Goal: Task Accomplishment & Management: Use online tool/utility

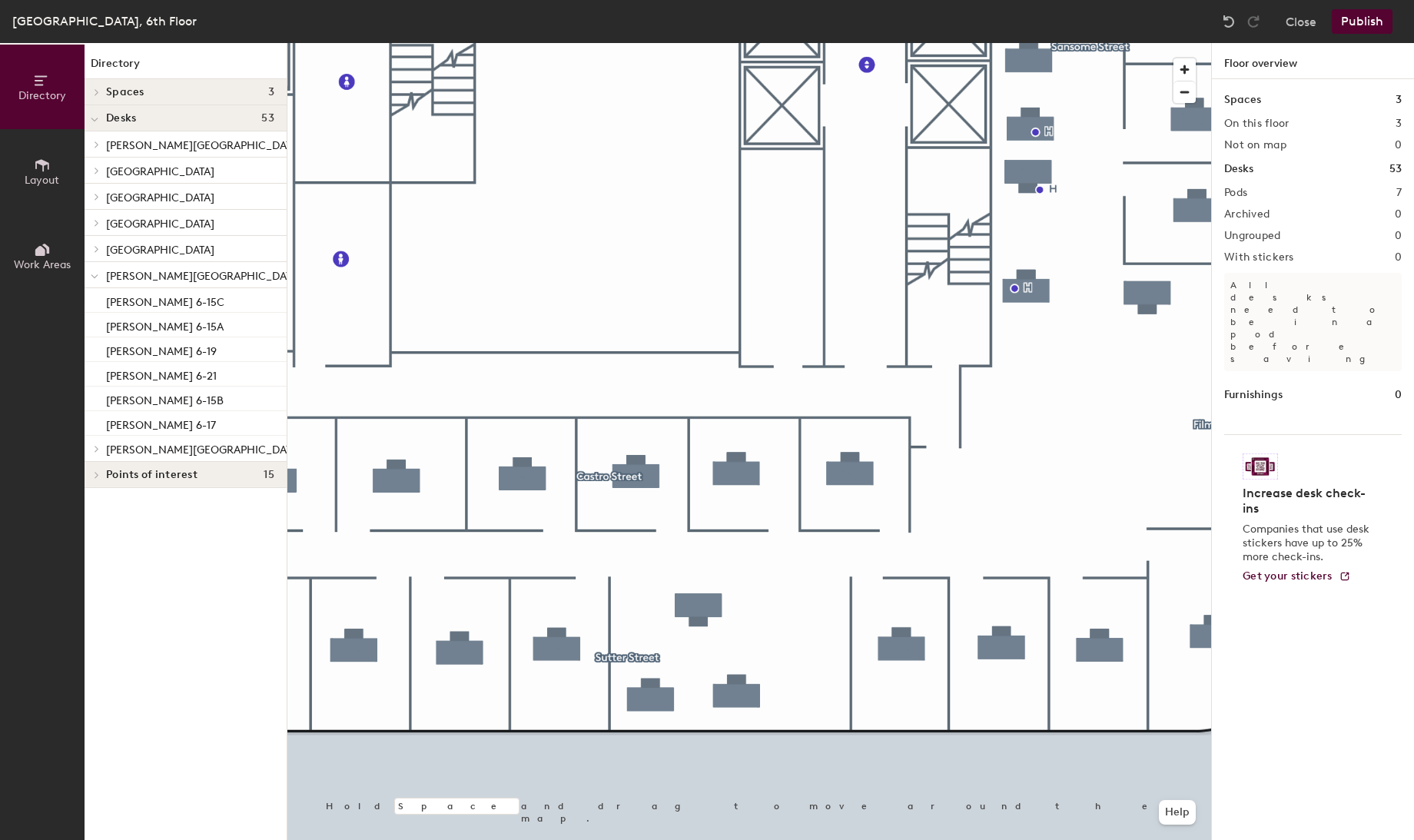
click at [1362, 20] on button "Publish" at bounding box center [1362, 22] width 61 height 24
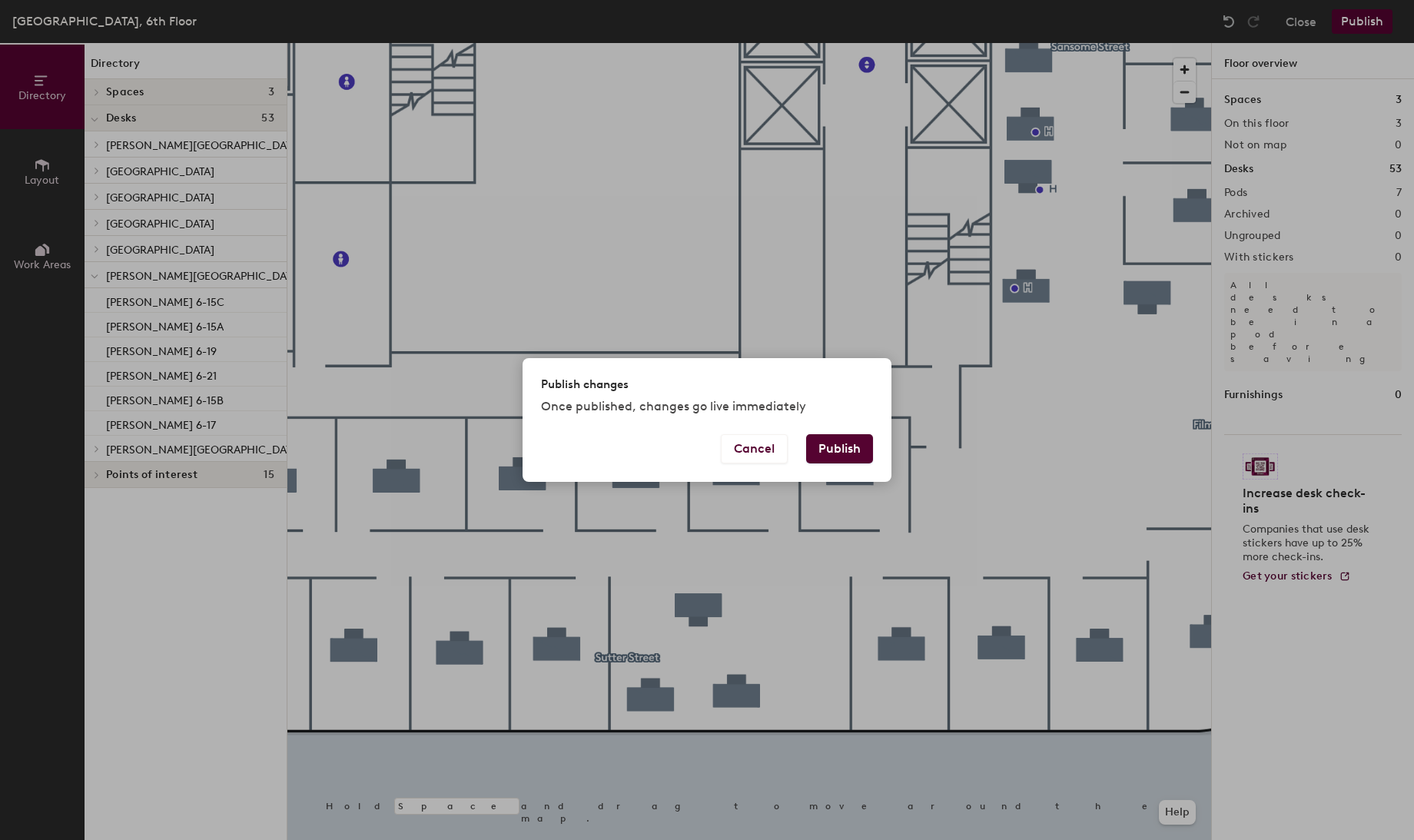
click at [849, 444] on button "Publish" at bounding box center [839, 448] width 67 height 29
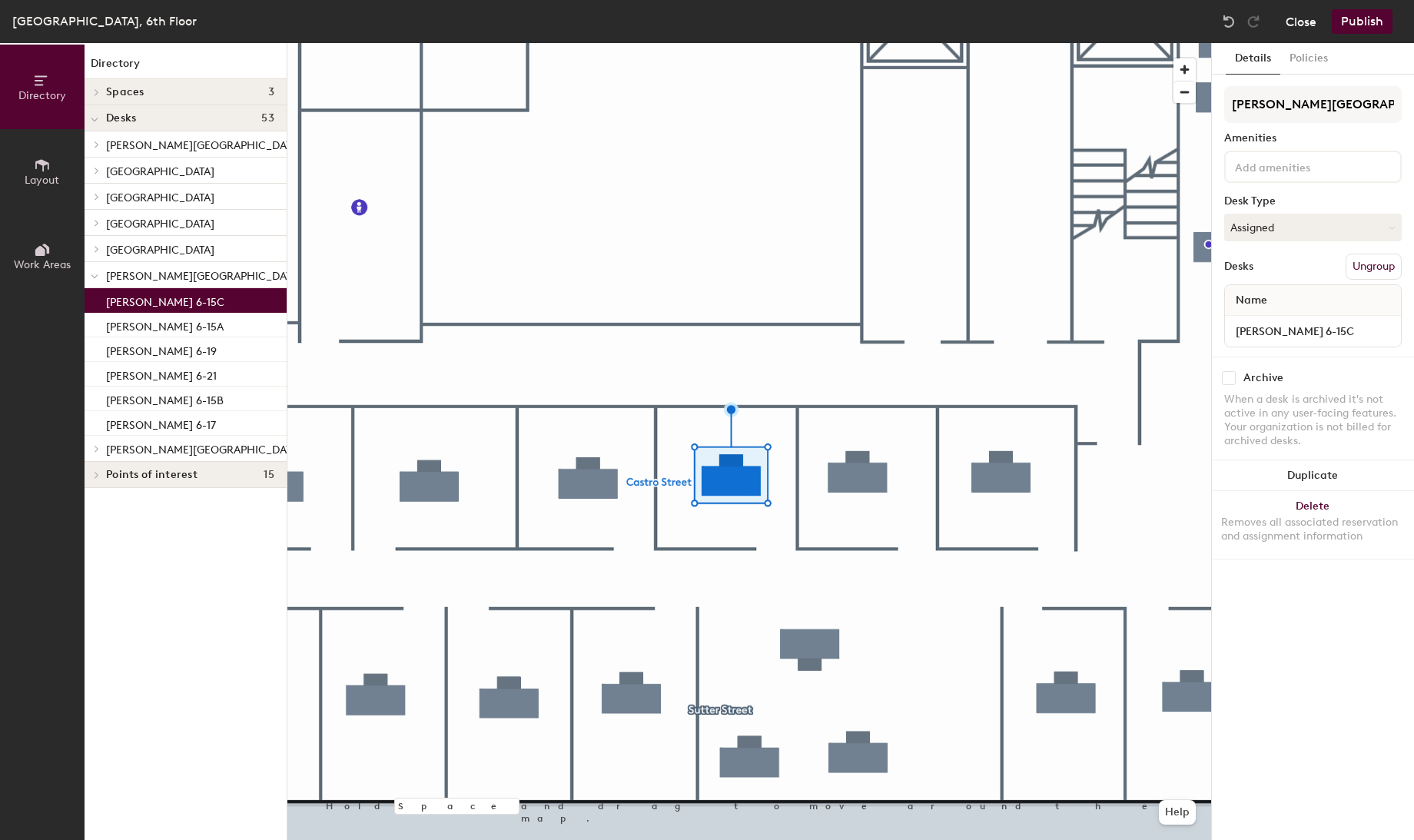
click at [1305, 22] on button "Close" at bounding box center [1300, 22] width 31 height 24
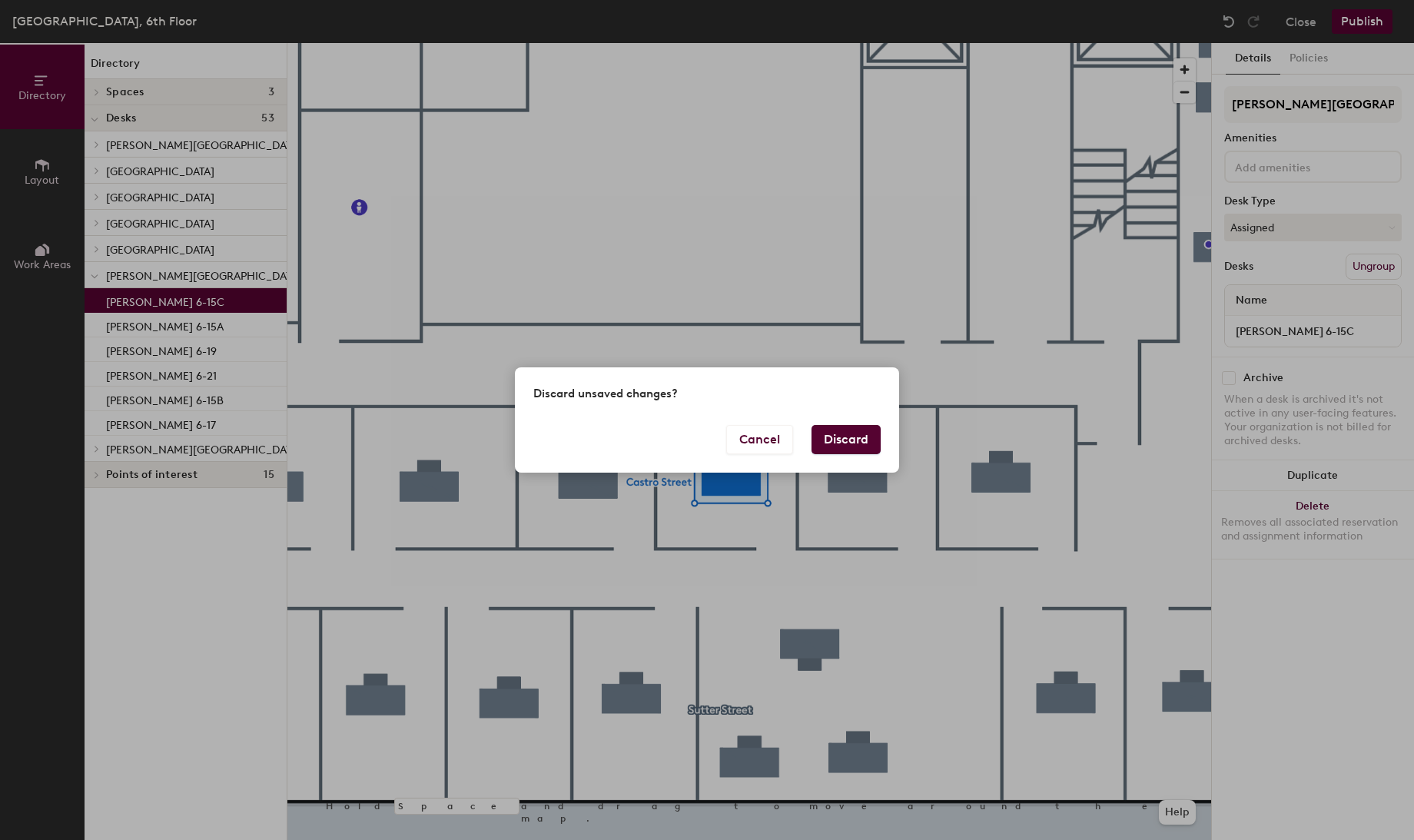
click at [837, 440] on button "Discard" at bounding box center [845, 439] width 69 height 29
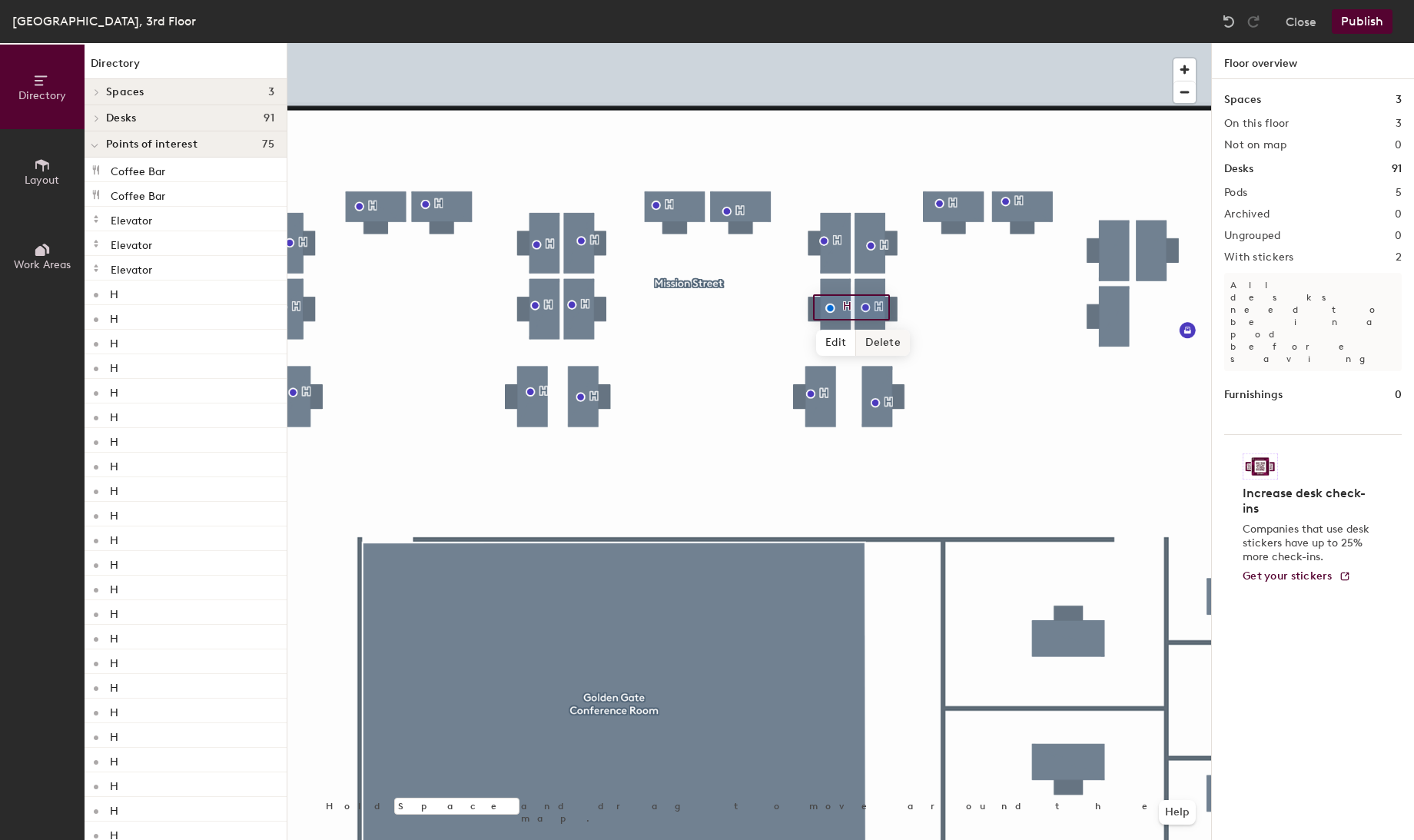
click at [885, 351] on span "Delete" at bounding box center [883, 343] width 54 height 26
click at [844, 43] on div at bounding box center [749, 43] width 924 height 0
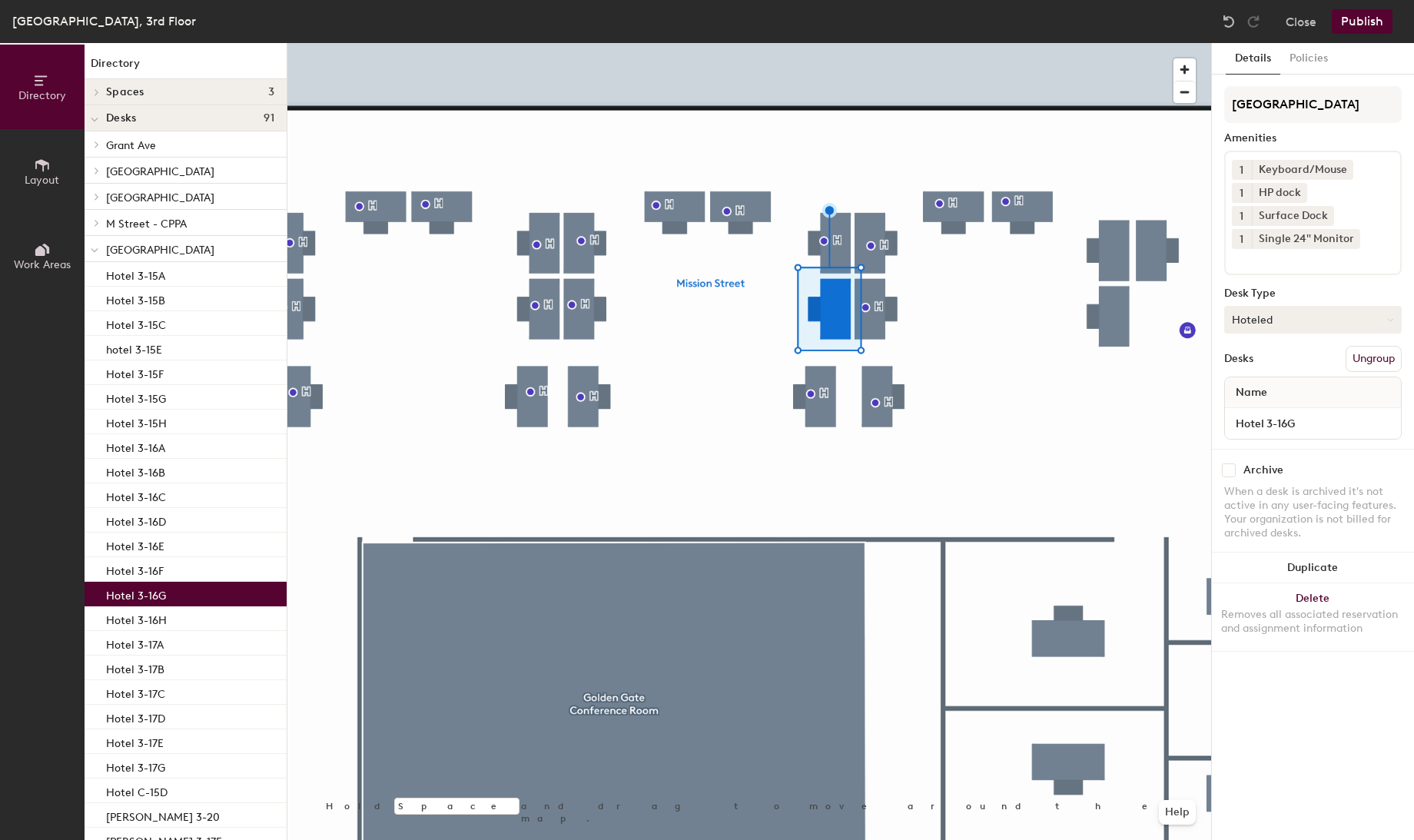
click at [1277, 318] on button "Hoteled" at bounding box center [1313, 320] width 177 height 28
click at [1259, 364] on div "Assigned" at bounding box center [1302, 367] width 154 height 23
click at [1252, 419] on input "Hotel 3-16G" at bounding box center [1313, 423] width 169 height 22
click at [1262, 419] on input "Hotel 3-16G" at bounding box center [1313, 423] width 169 height 22
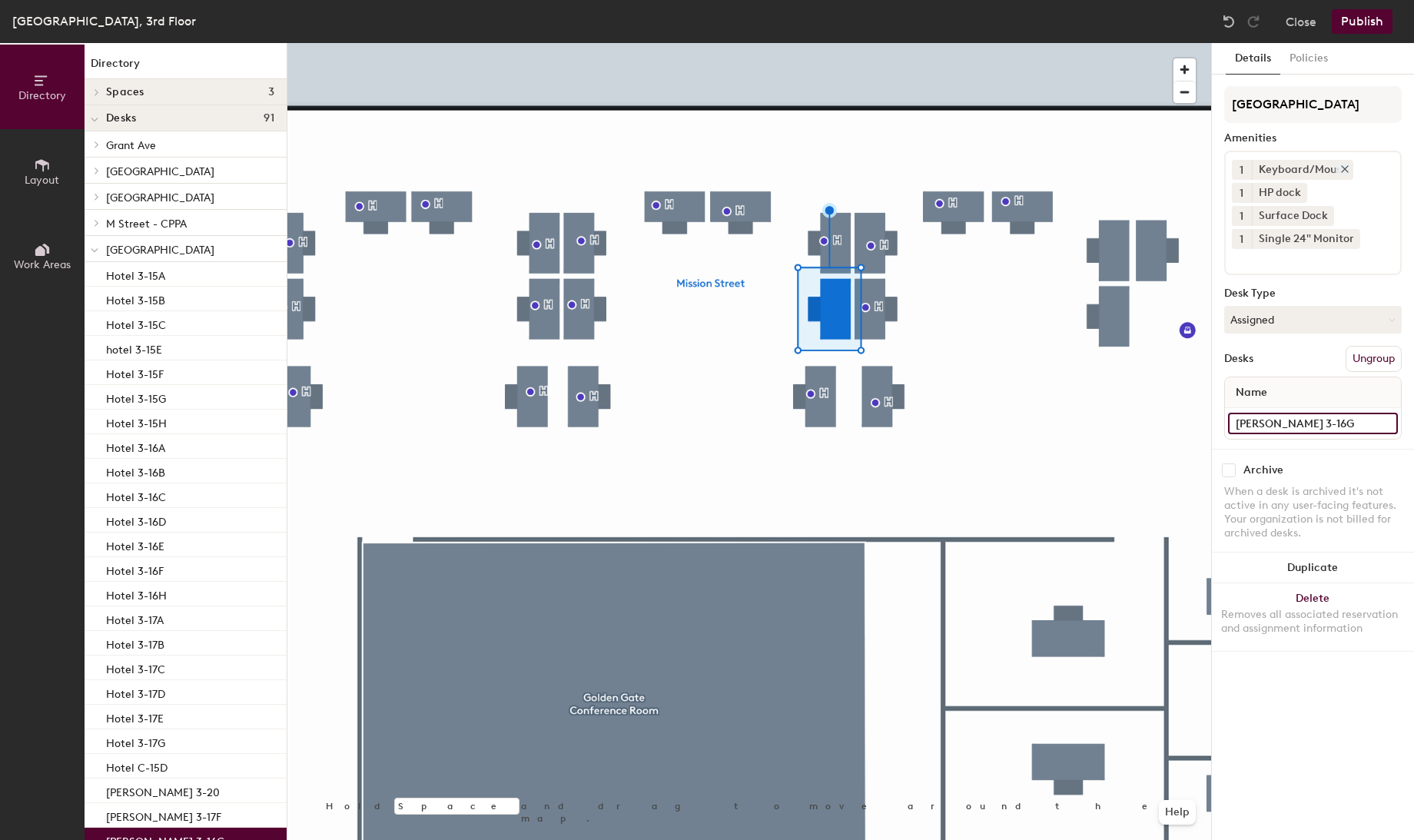
type input "[PERSON_NAME] 3-16G"
click at [1344, 167] on icon at bounding box center [1345, 169] width 10 height 10
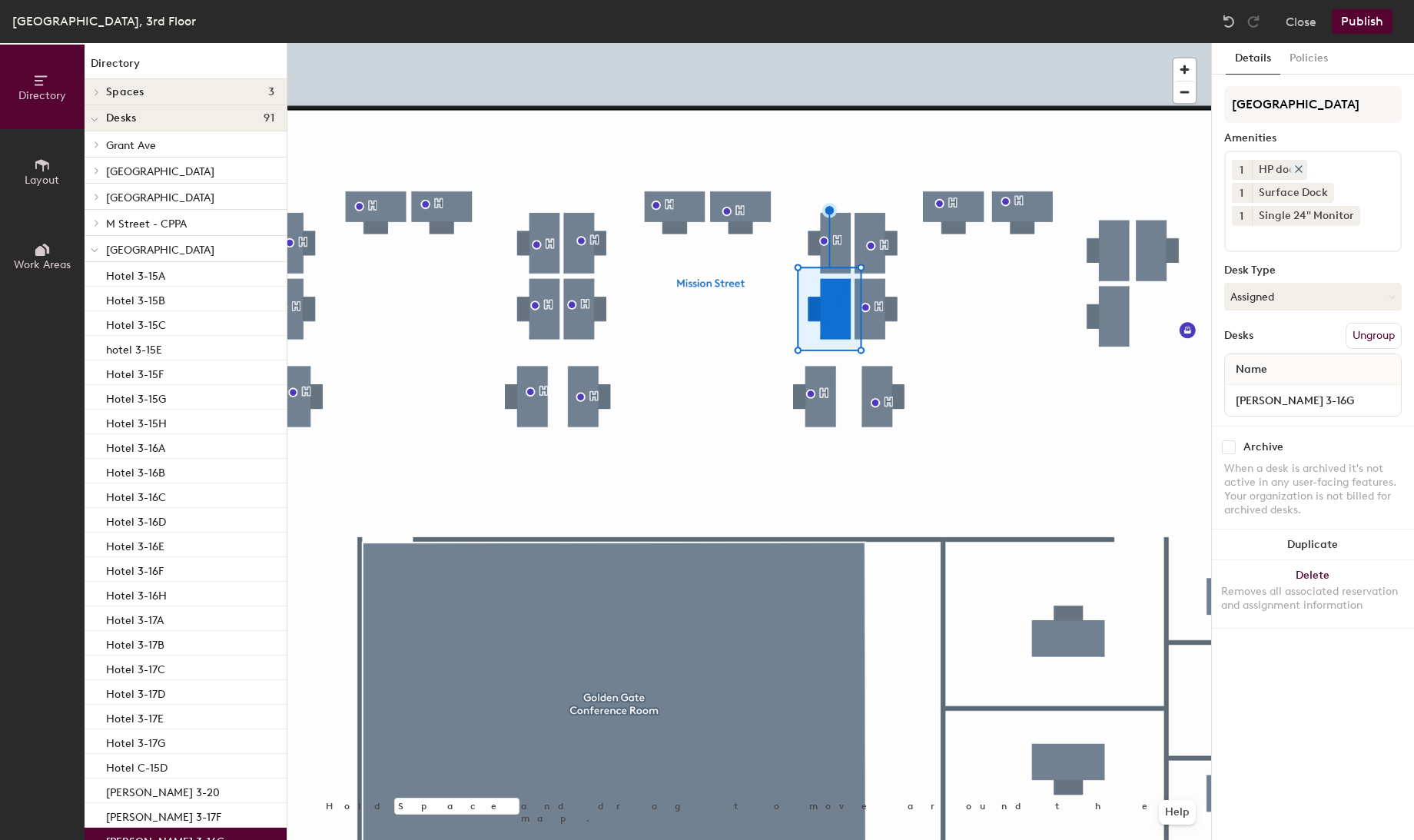
click at [1300, 167] on icon at bounding box center [1299, 169] width 10 height 10
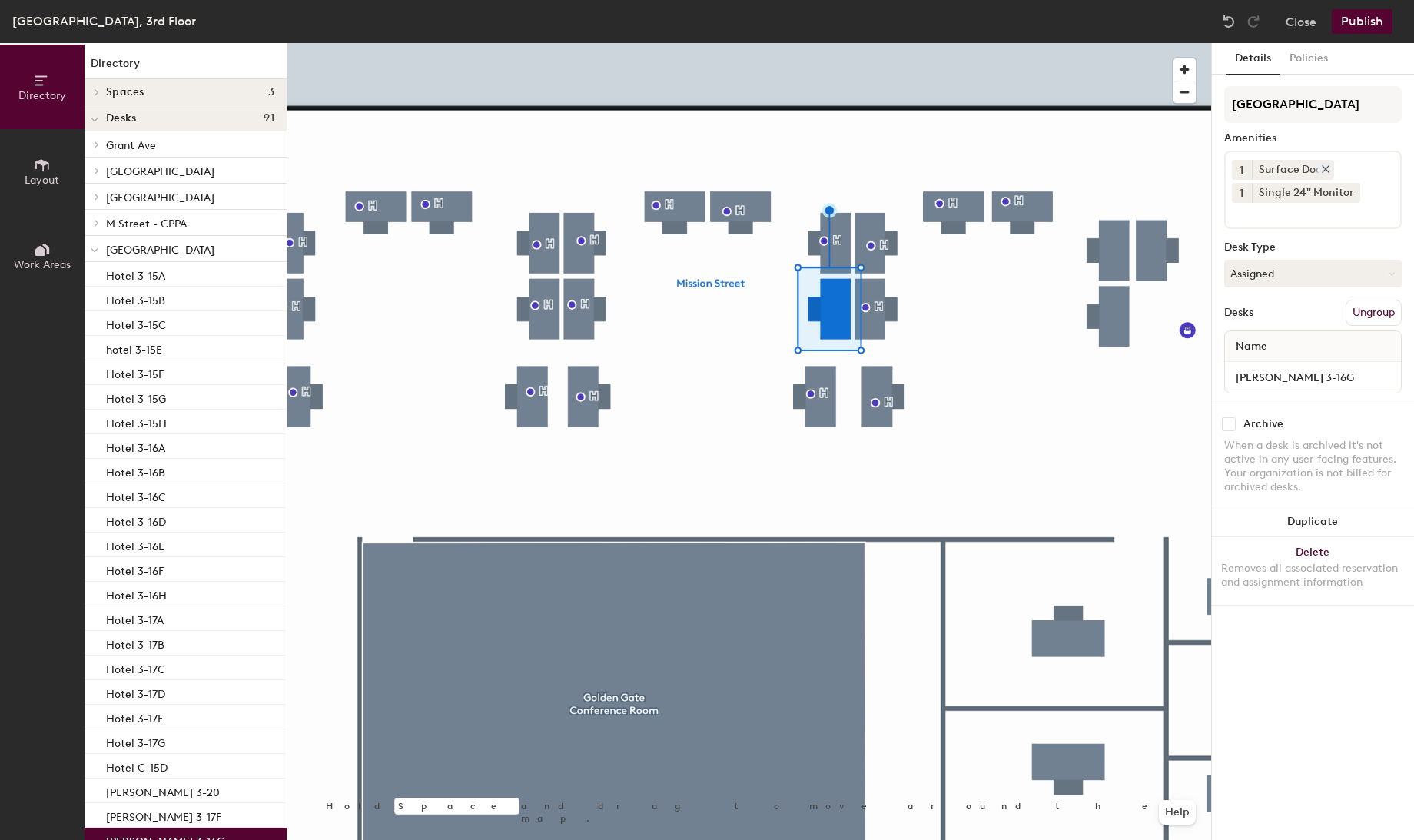
click at [1323, 167] on icon at bounding box center [1325, 169] width 6 height 6
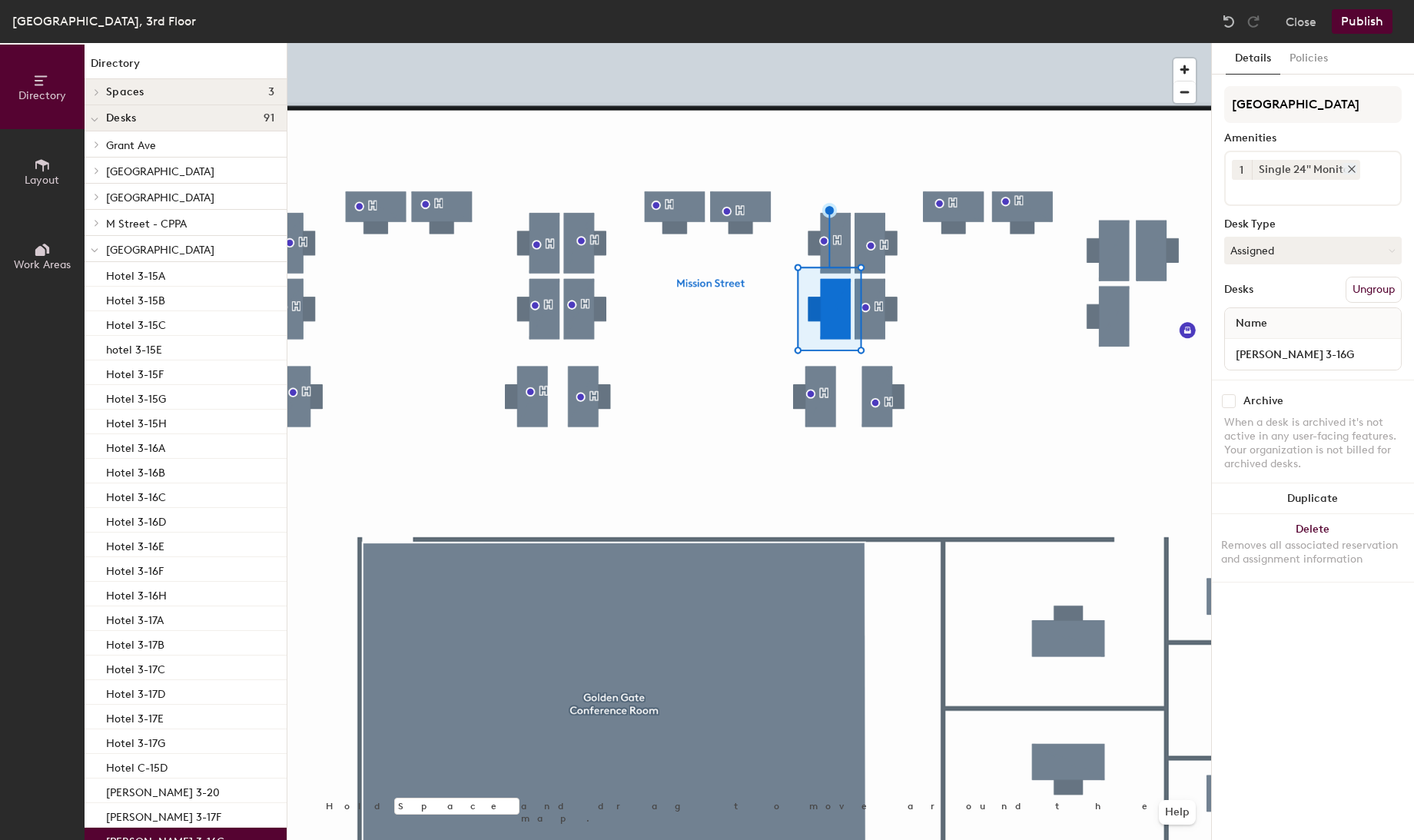
click at [1350, 164] on icon at bounding box center [1352, 169] width 10 height 10
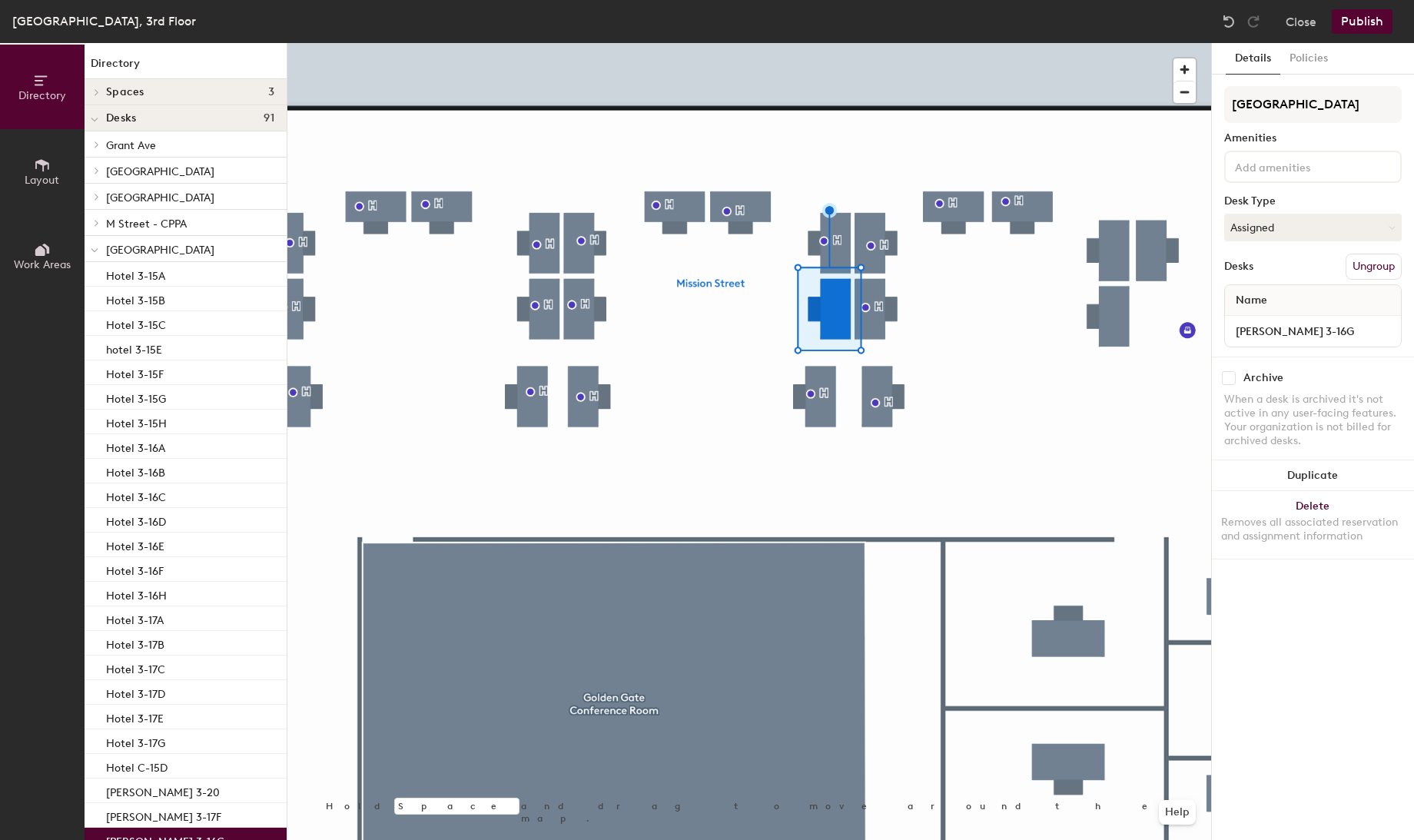
click at [1359, 28] on button "Publish" at bounding box center [1362, 22] width 61 height 24
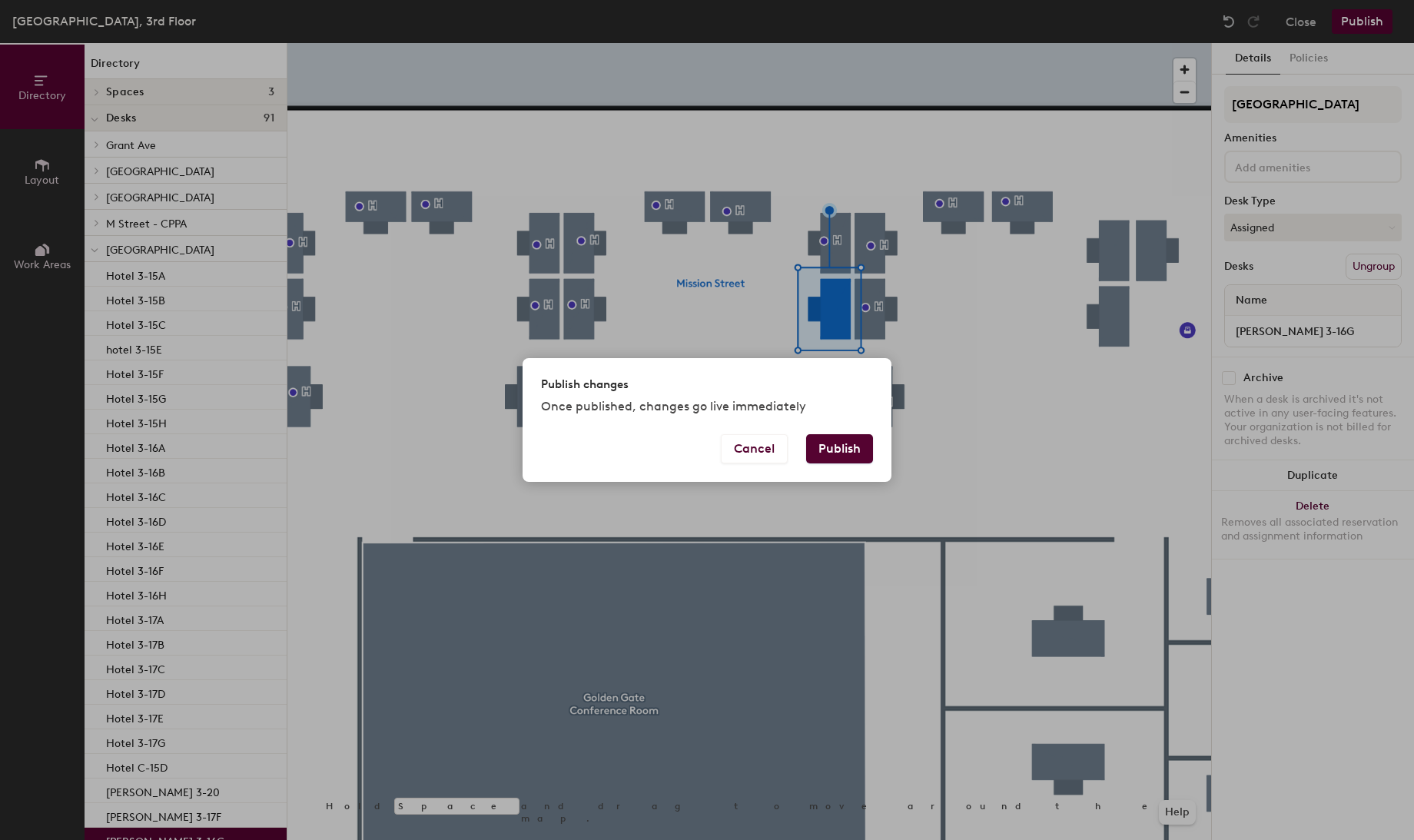
click at [847, 451] on button "Publish" at bounding box center [839, 448] width 67 height 29
